Goal: Task Accomplishment & Management: Manage account settings

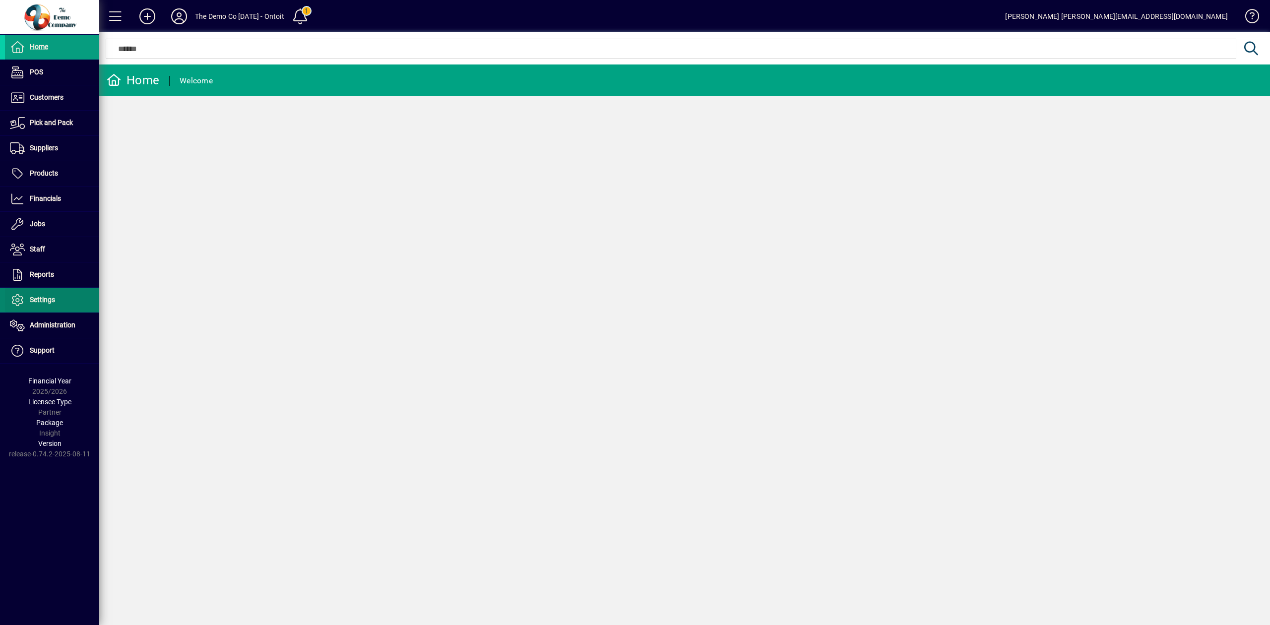
click at [30, 299] on span "Settings" at bounding box center [30, 300] width 50 height 12
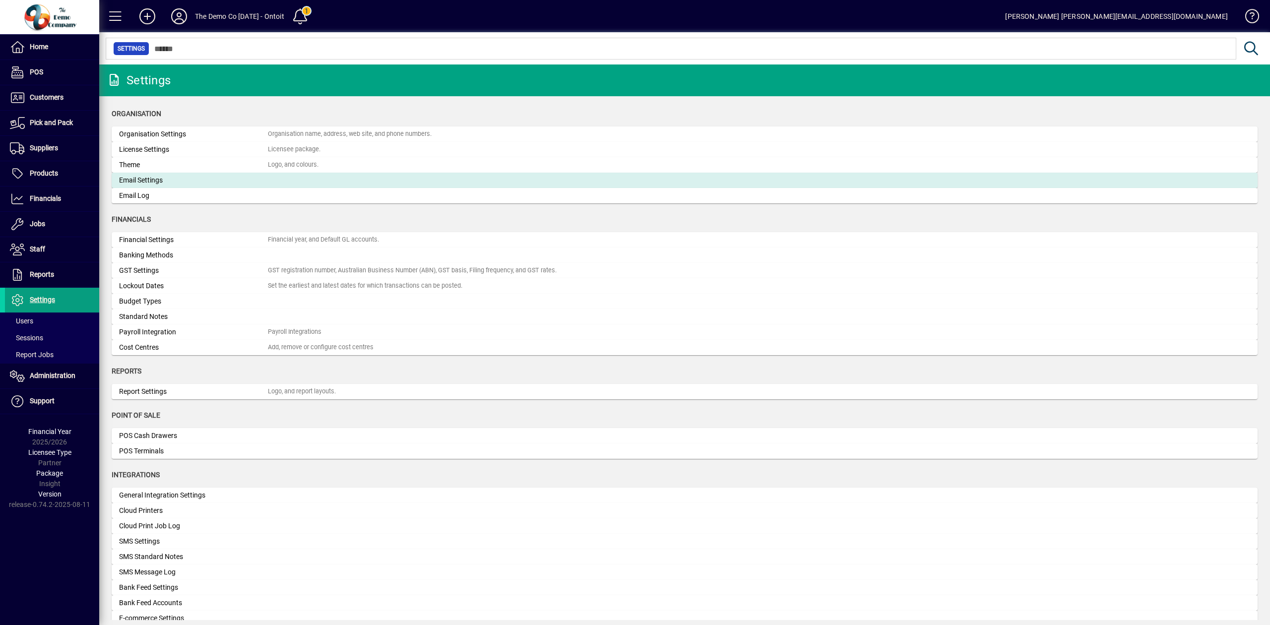
click at [216, 178] on div "Email Settings" at bounding box center [193, 180] width 149 height 10
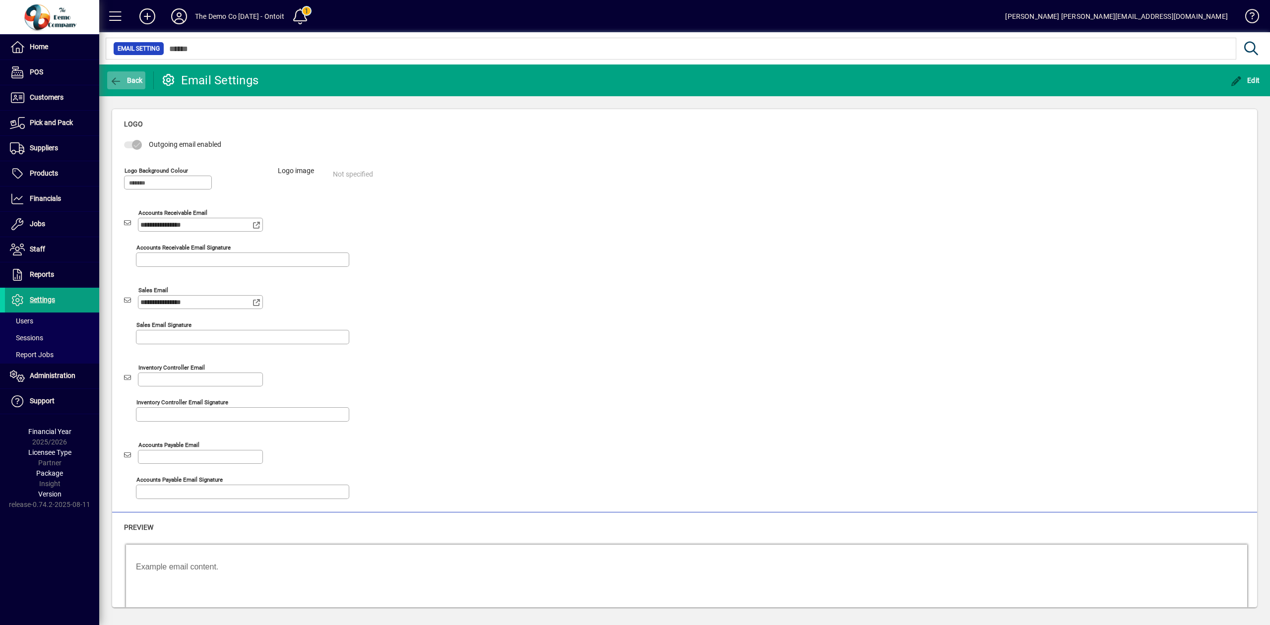
click at [137, 78] on span "Back" at bounding box center [126, 80] width 33 height 8
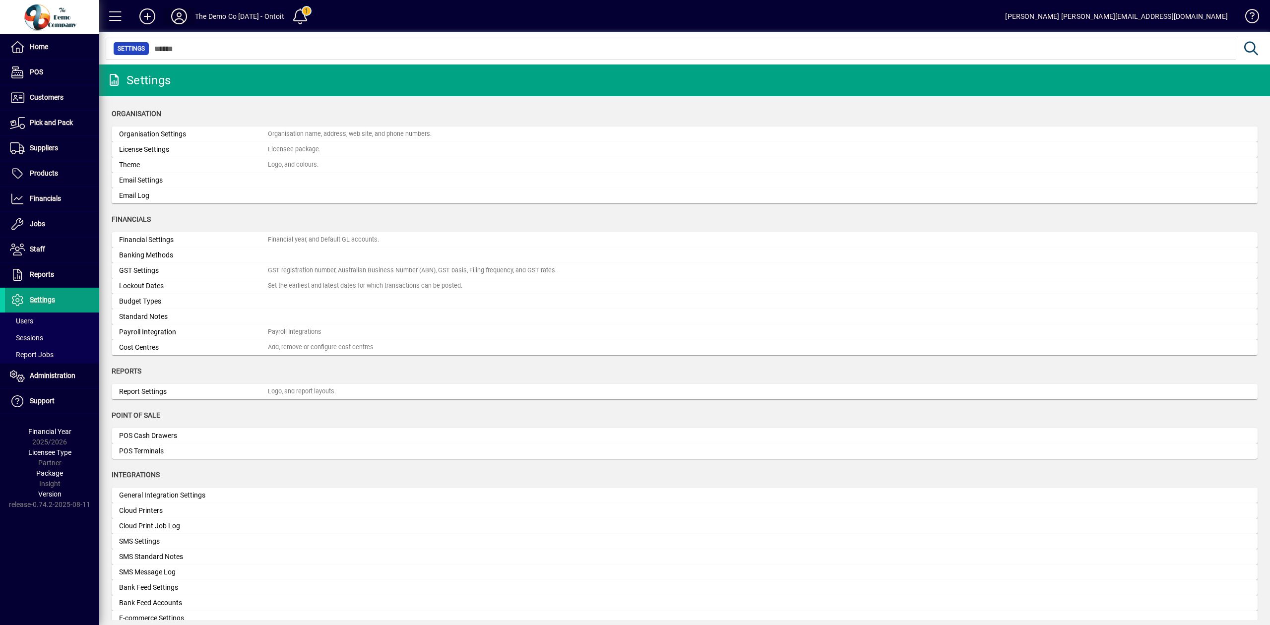
click at [181, 16] on icon at bounding box center [179, 16] width 20 height 16
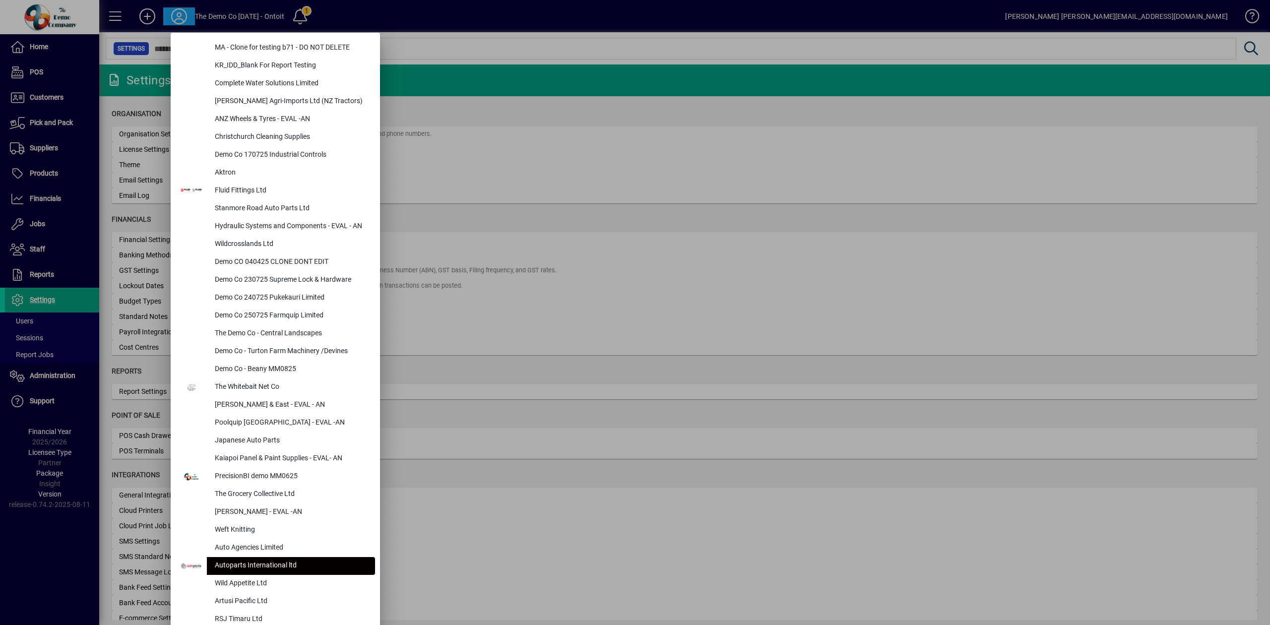
scroll to position [316, 0]
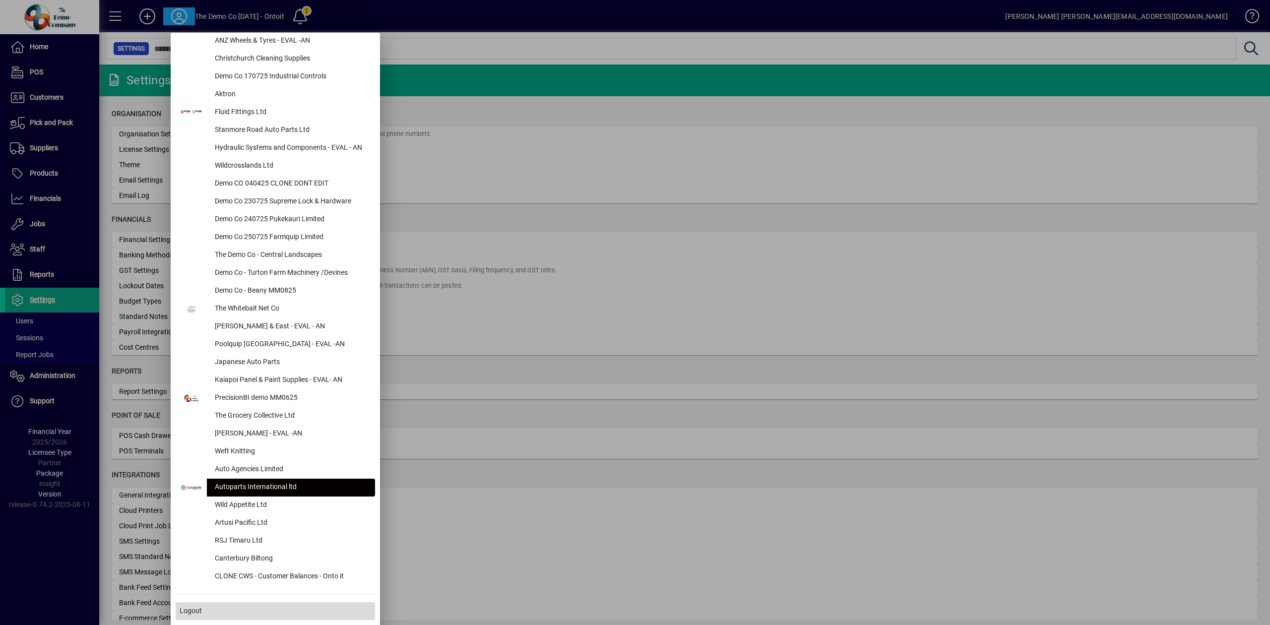
click at [189, 606] on span "Logout" at bounding box center [191, 611] width 22 height 10
